Goal: Use online tool/utility: Utilize a website feature to perform a specific function

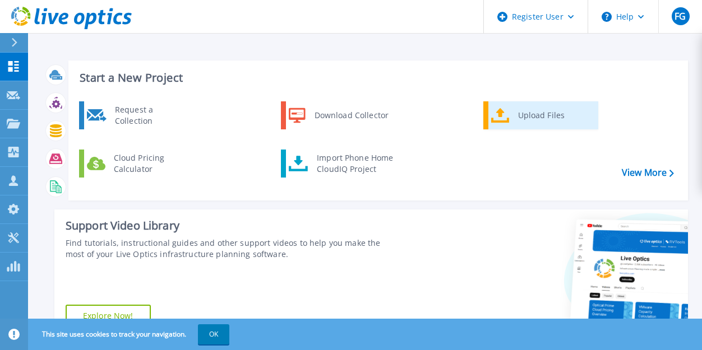
click at [494, 108] on icon at bounding box center [500, 116] width 18 height 16
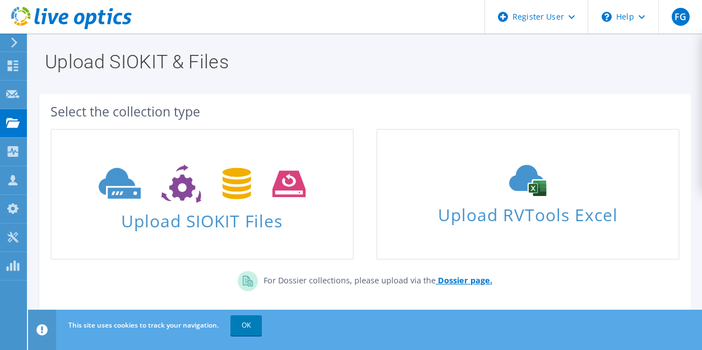
click at [447, 276] on b "Dossier page." at bounding box center [465, 280] width 54 height 11
